Goal: Navigation & Orientation: Find specific page/section

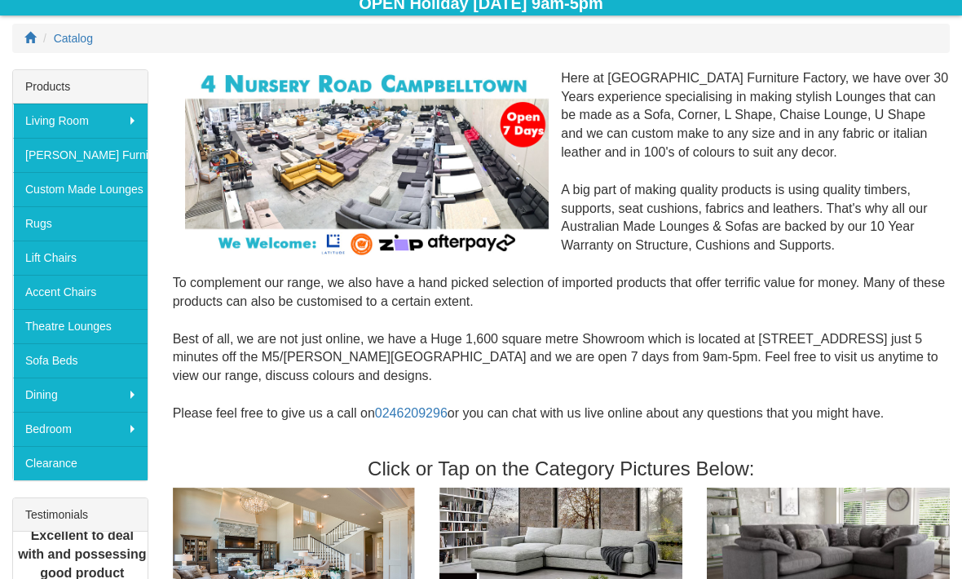
scroll to position [239, 0]
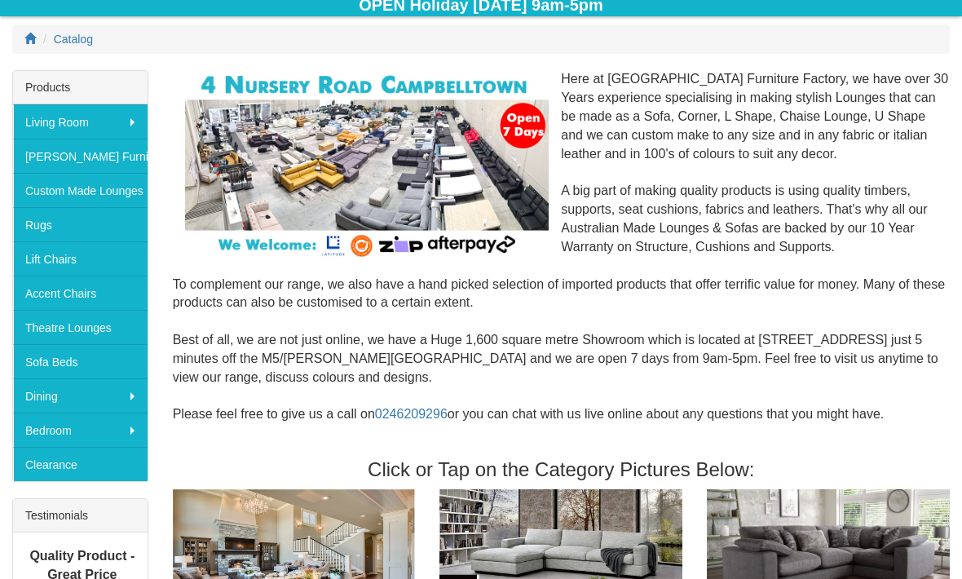
click at [59, 156] on link "[PERSON_NAME] Furniture" at bounding box center [80, 156] width 135 height 34
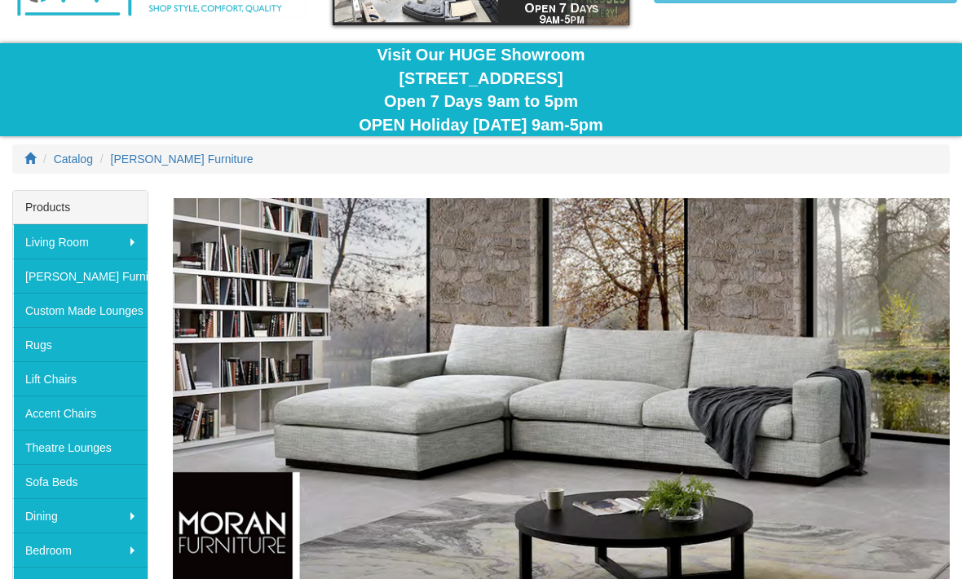
scroll to position [118, 0]
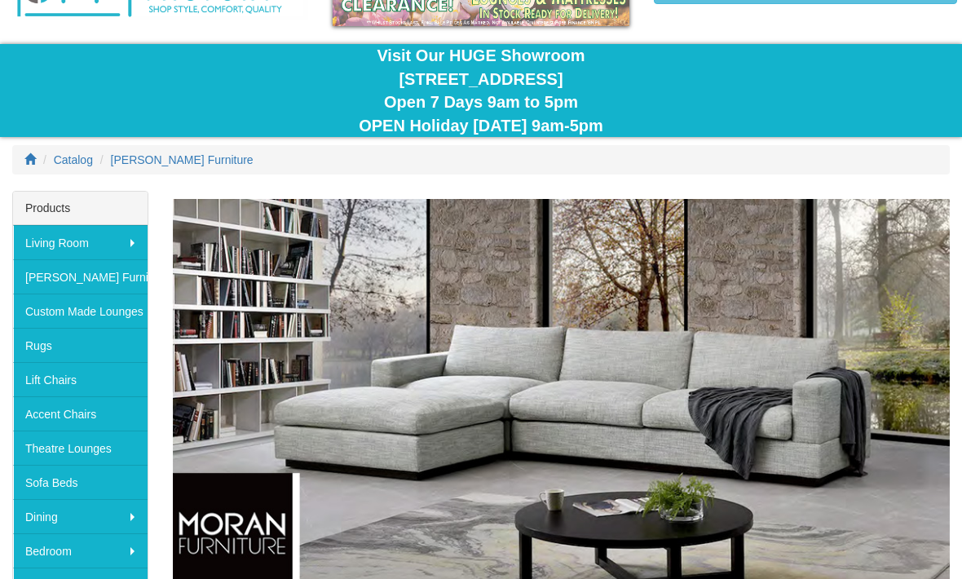
click at [74, 404] on link "Accent Chairs" at bounding box center [80, 413] width 135 height 34
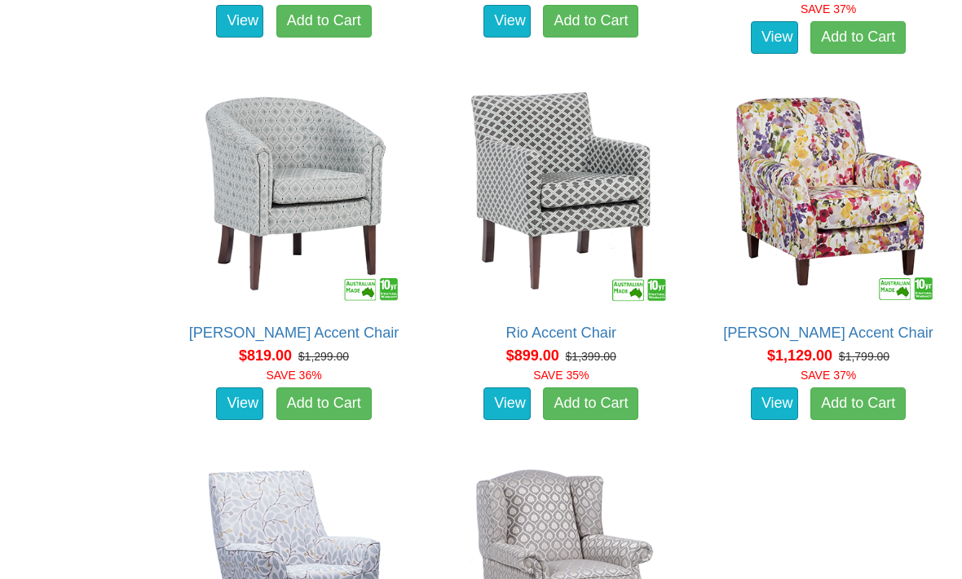
scroll to position [1224, 0]
click at [776, 401] on link "View" at bounding box center [774, 403] width 47 height 33
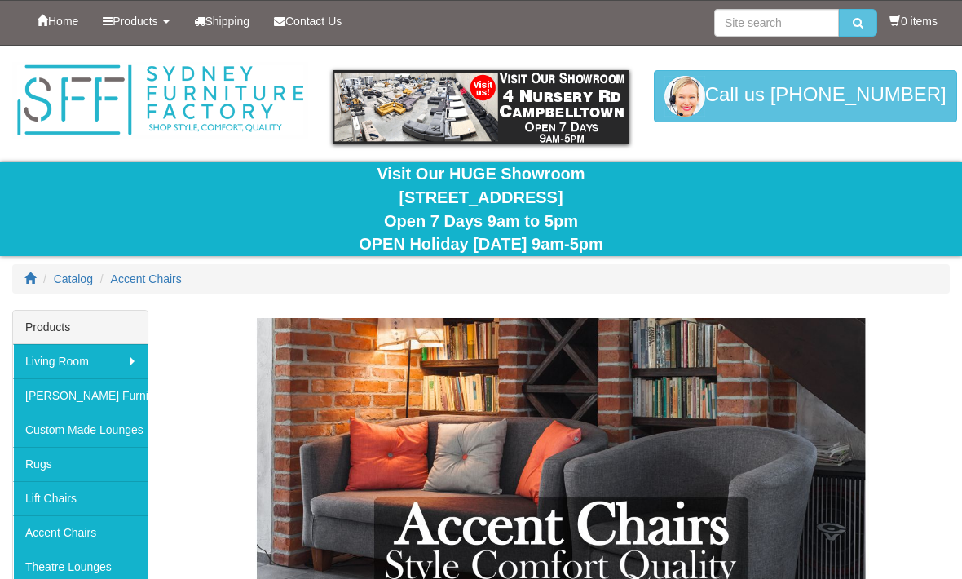
scroll to position [1224, 0]
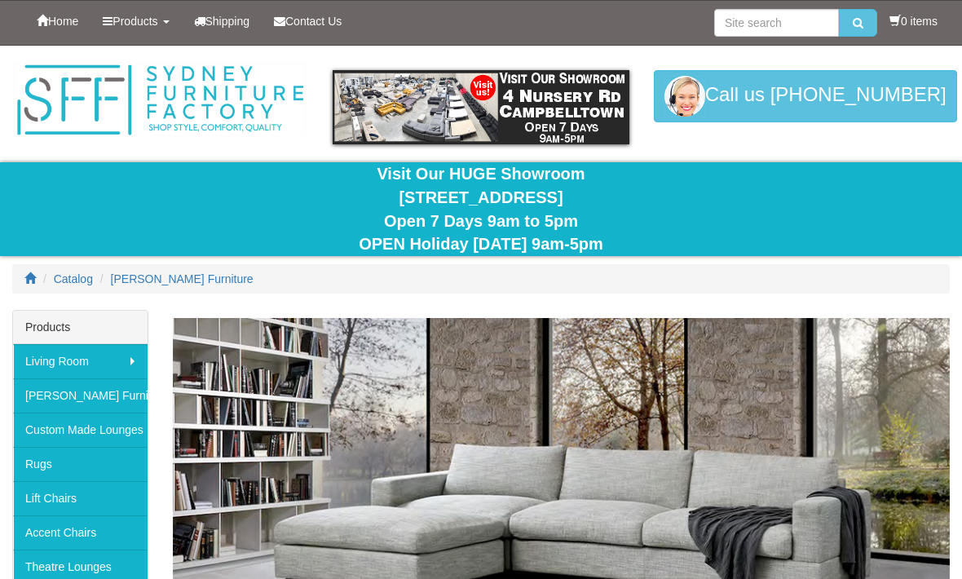
scroll to position [118, 0]
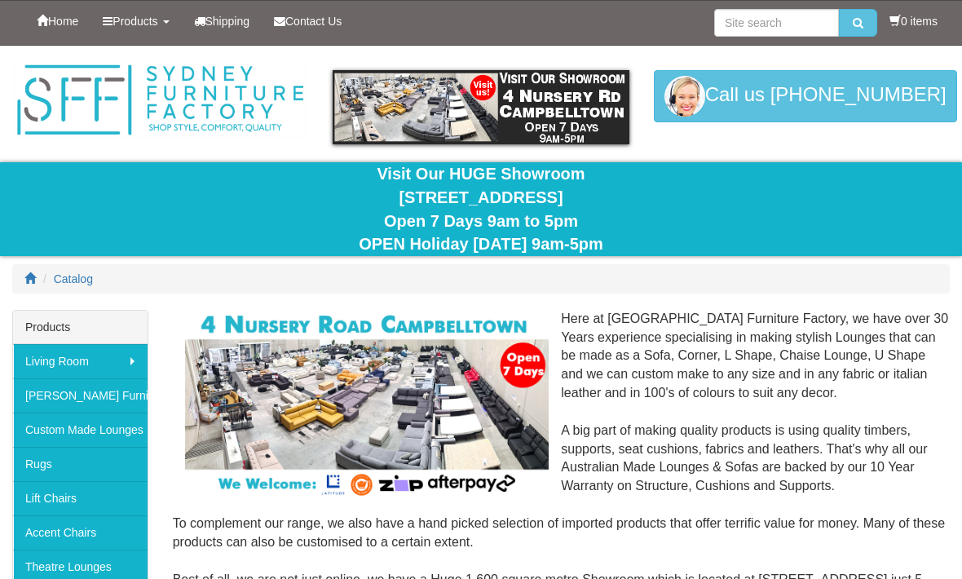
scroll to position [293, 0]
